Goal: Task Accomplishment & Management: Manage account settings

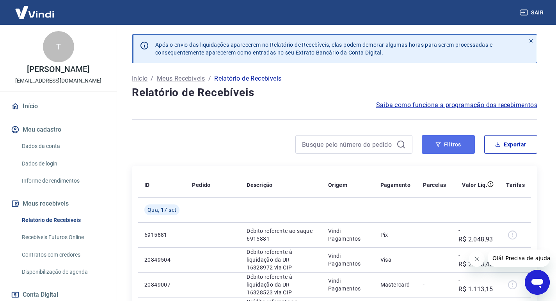
click at [454, 145] on button "Filtros" at bounding box center [447, 144] width 53 height 19
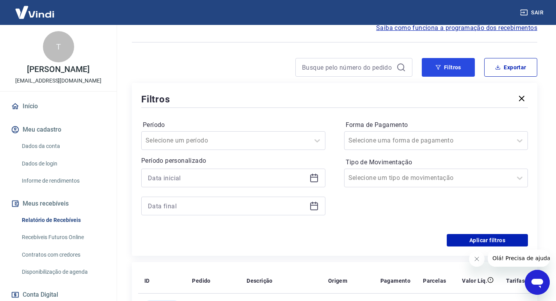
scroll to position [78, 0]
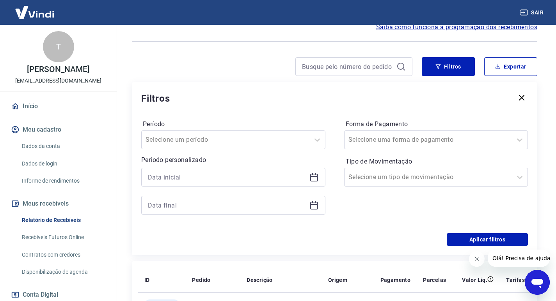
click at [315, 175] on icon at bounding box center [313, 177] width 9 height 9
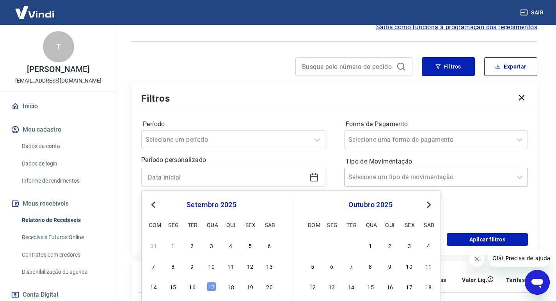
click at [190, 288] on div "16" at bounding box center [192, 286] width 9 height 9
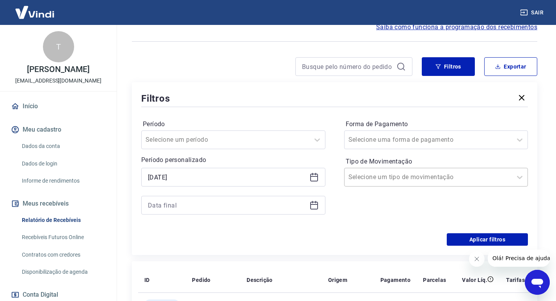
type input "[DATE]"
click at [313, 203] on icon at bounding box center [313, 205] width 9 height 9
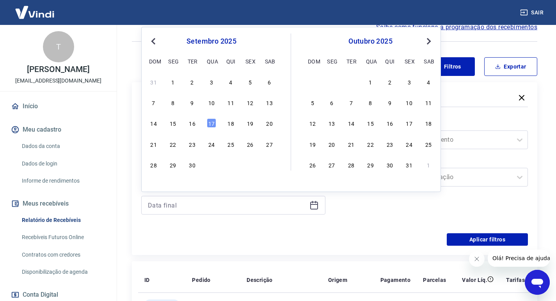
click at [192, 129] on div "31 1 2 3 4 5 6 7 8 9 10 11 12 13 14 15 16 17 18 19 20 21 22 23 24 25 26 27 28 2…" at bounding box center [211, 123] width 127 height 94
click at [193, 124] on div "16" at bounding box center [192, 123] width 9 height 9
type input "[DATE]"
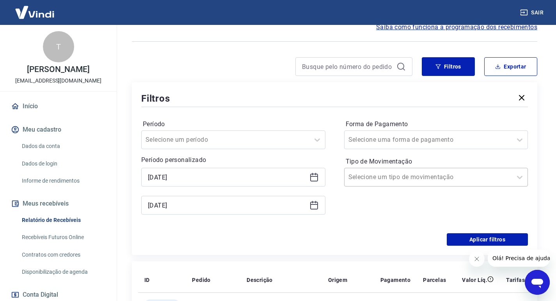
click at [393, 176] on input "Tipo de Movimentação" at bounding box center [387, 177] width 79 height 9
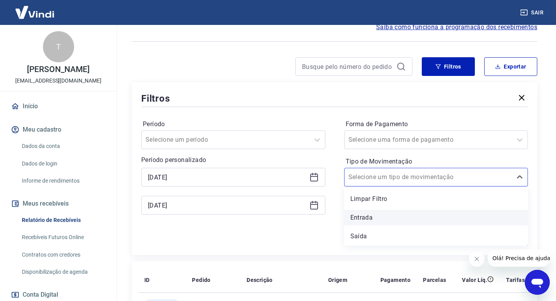
click at [373, 218] on div "Entrada" at bounding box center [436, 218] width 184 height 16
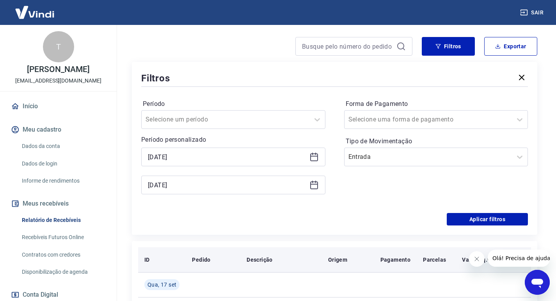
scroll to position [117, 0]
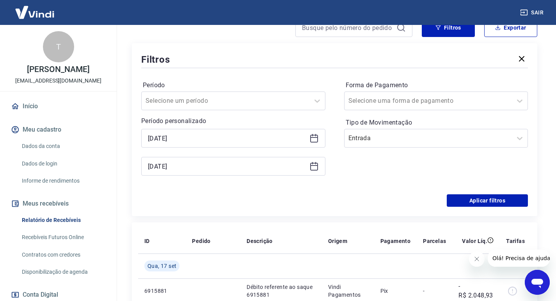
click at [475, 259] on icon "Fechar mensagem da empresa" at bounding box center [476, 259] width 6 height 6
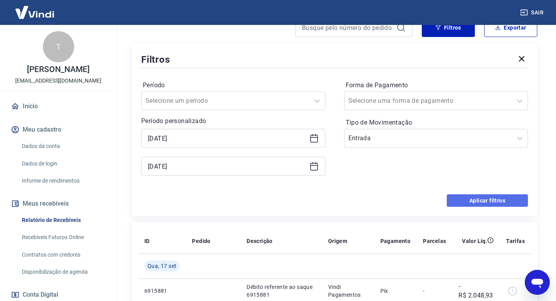
click at [479, 197] on button "Aplicar filtros" at bounding box center [486, 201] width 81 height 12
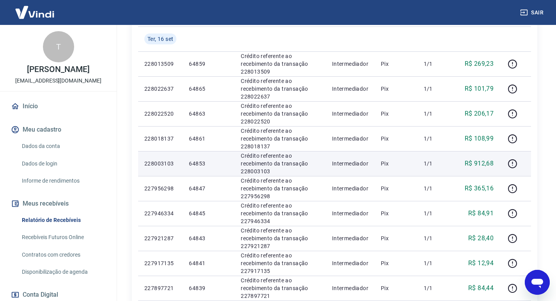
scroll to position [20, 0]
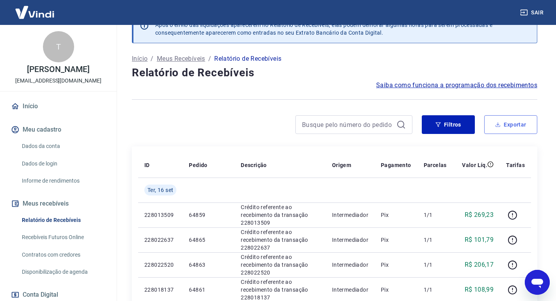
click at [501, 127] on button "Exportar" at bounding box center [510, 124] width 53 height 19
type input "[DATE]"
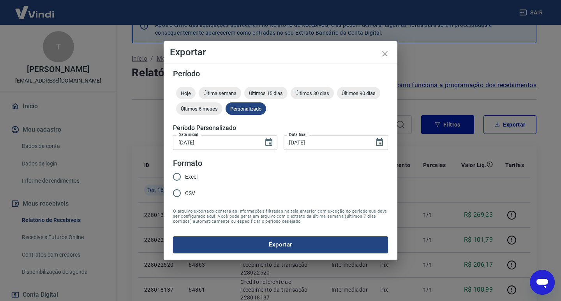
drag, startPoint x: 189, startPoint y: 192, endPoint x: 209, endPoint y: 207, distance: 25.0
click at [189, 193] on span "CSV" at bounding box center [190, 193] width 10 height 8
click at [185, 193] on input "CSV" at bounding box center [177, 193] width 16 height 16
radio input "true"
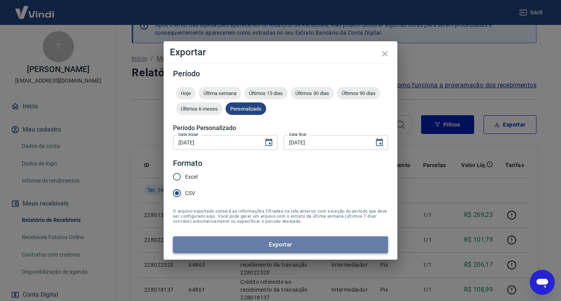
click at [287, 244] on button "Exportar" at bounding box center [280, 245] width 215 height 16
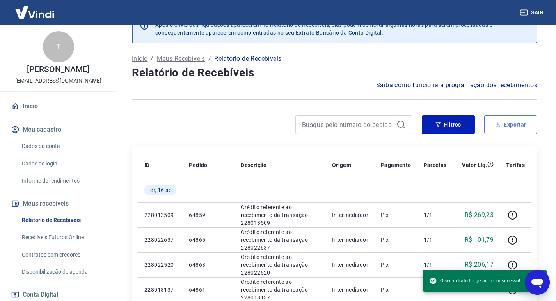
click at [510, 130] on button "Exportar" at bounding box center [510, 124] width 53 height 19
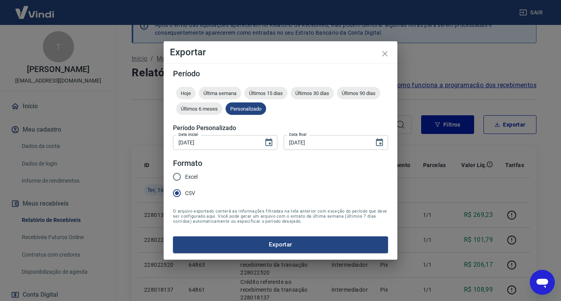
click at [189, 175] on span "Excel" at bounding box center [191, 177] width 12 height 8
click at [185, 175] on input "Excel" at bounding box center [177, 177] width 16 height 16
radio input "true"
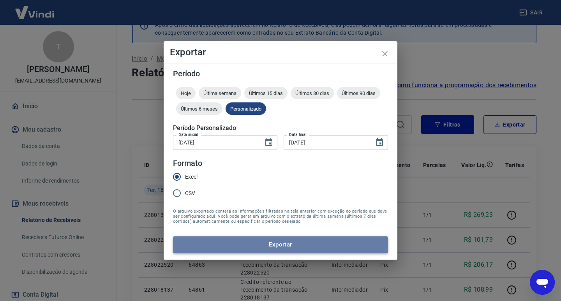
click at [247, 242] on button "Exportar" at bounding box center [280, 245] width 215 height 16
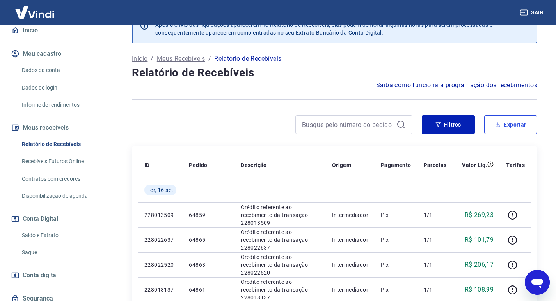
scroll to position [114, 0]
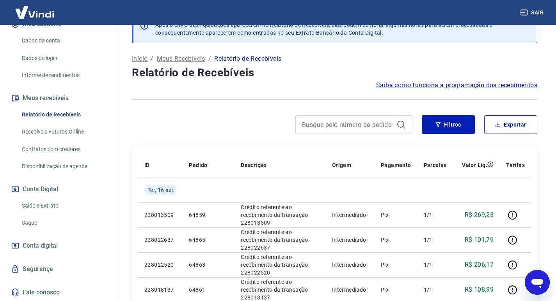
click at [45, 227] on link "Saque" at bounding box center [63, 223] width 88 height 16
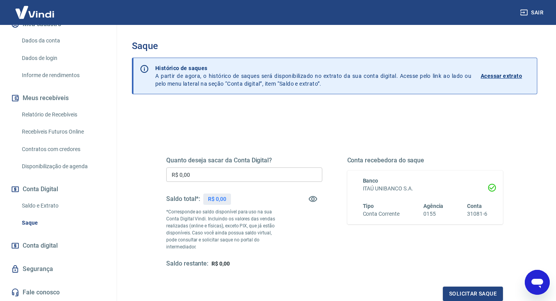
click at [264, 178] on input "R$ 0,00" at bounding box center [244, 175] width 156 height 14
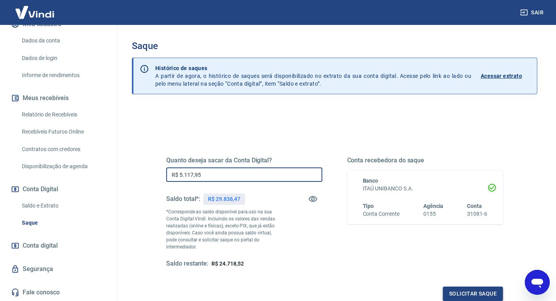
type input "R$ 5.117,95"
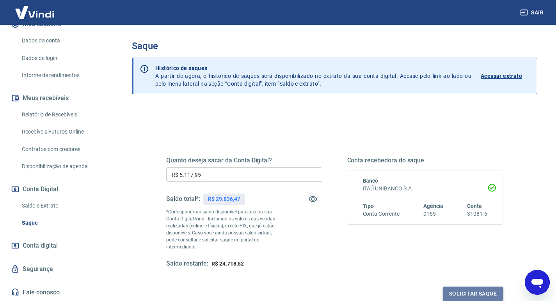
click at [470, 287] on button "Solicitar saque" at bounding box center [472, 294] width 60 height 14
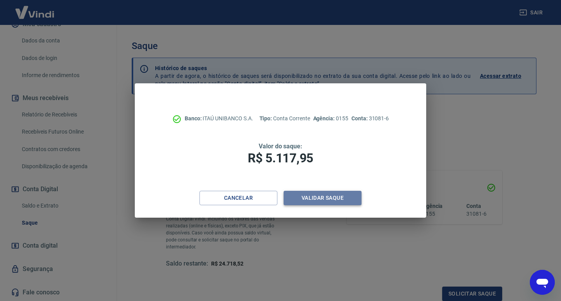
click at [318, 205] on button "Validar saque" at bounding box center [323, 198] width 78 height 14
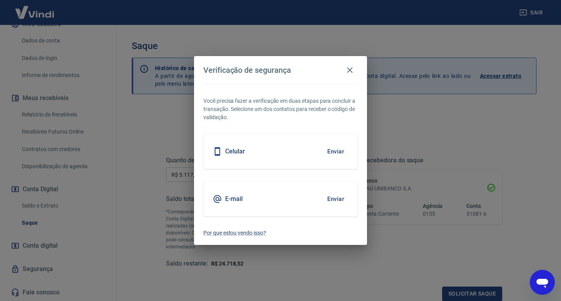
click at [343, 201] on button "Enviar" at bounding box center [335, 199] width 25 height 16
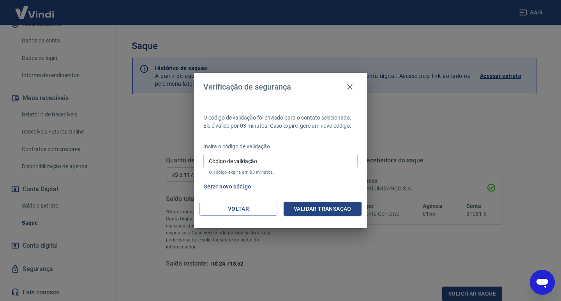
click at [272, 154] on input "Código de validação" at bounding box center [281, 161] width 154 height 14
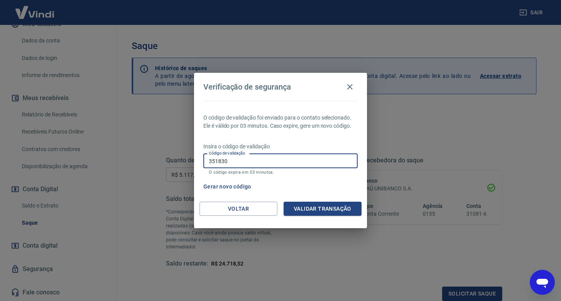
type input "351830"
click at [350, 208] on button "Validar transação" at bounding box center [323, 209] width 78 height 14
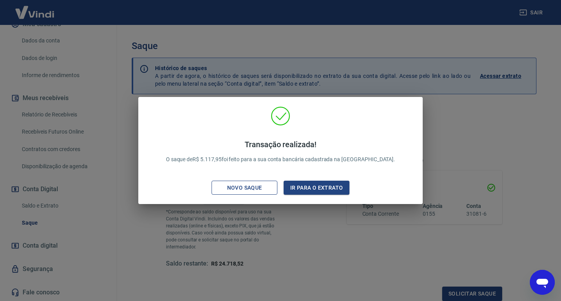
click at [267, 186] on div "Novo saque" at bounding box center [245, 188] width 54 height 10
